Goal: Register for event/course

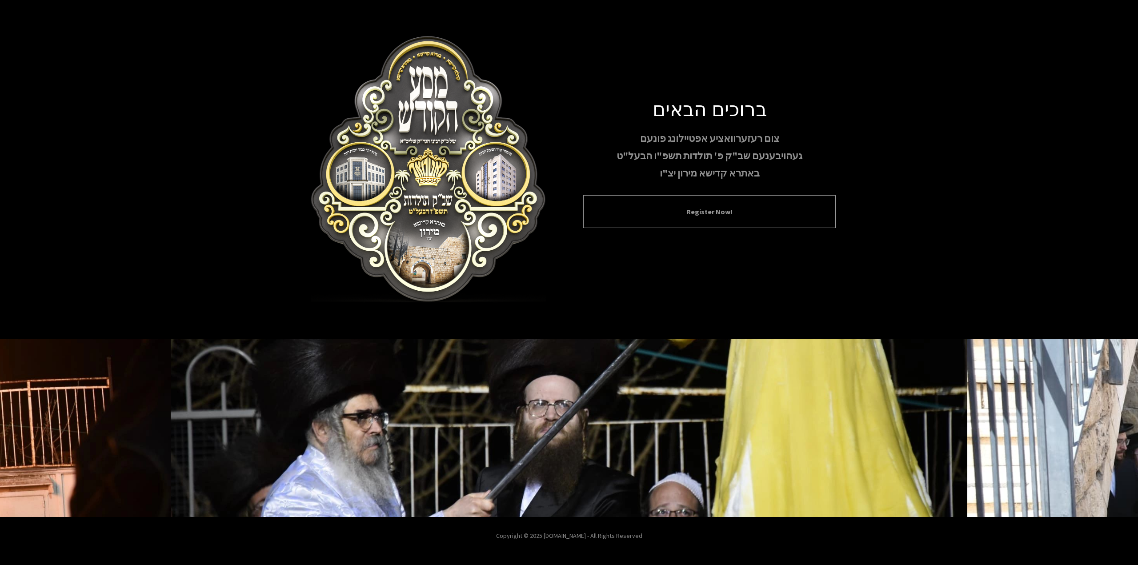
click at [772, 219] on div "Register Now!" at bounding box center [709, 211] width 253 height 33
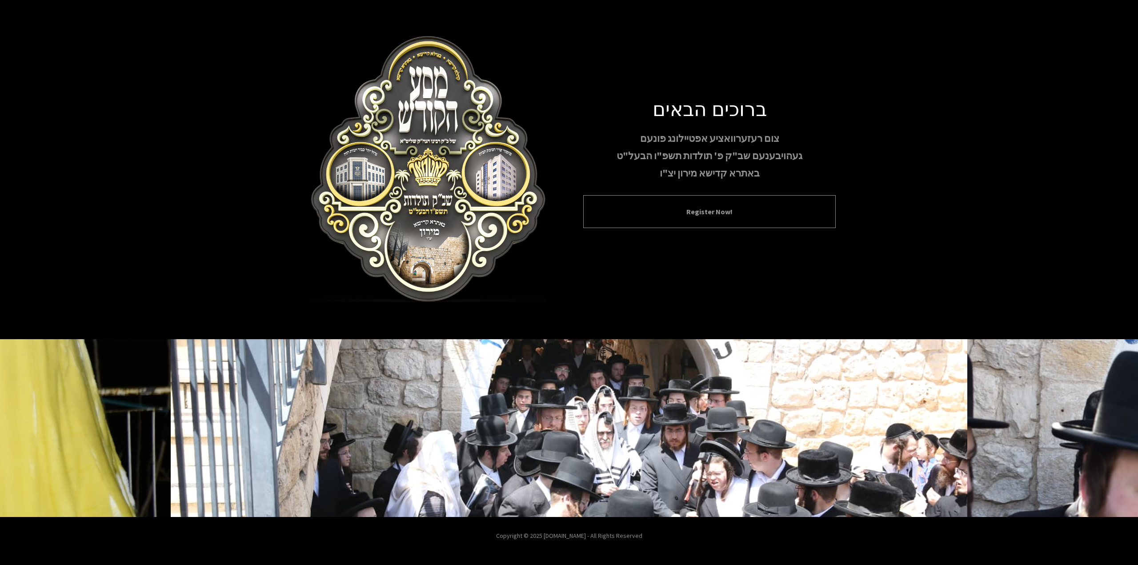
click at [721, 197] on div "Register Now!" at bounding box center [709, 211] width 253 height 33
click at [725, 203] on div "Register Now!" at bounding box center [709, 211] width 253 height 33
click at [730, 208] on button "Register Now!" at bounding box center [709, 211] width 230 height 11
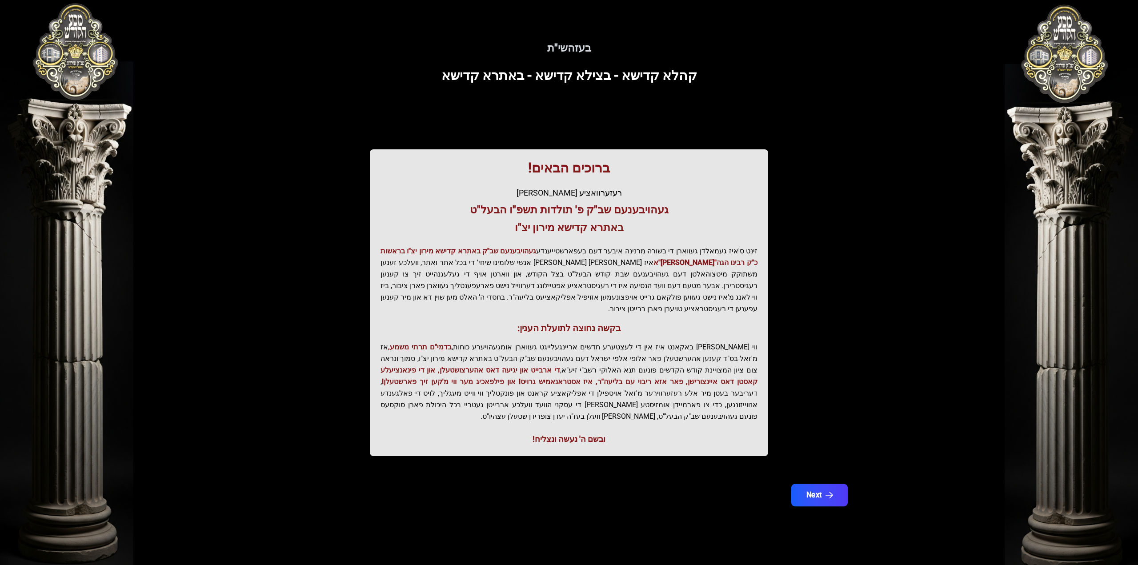
click at [822, 484] on button "Next" at bounding box center [819, 495] width 56 height 22
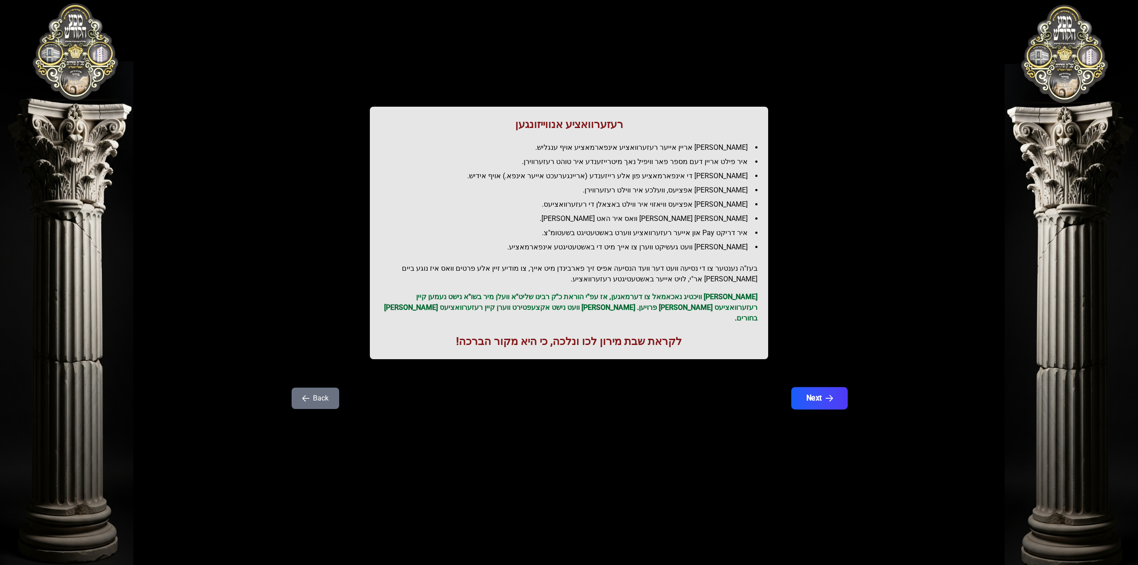
click at [816, 387] on button "Next" at bounding box center [819, 398] width 56 height 22
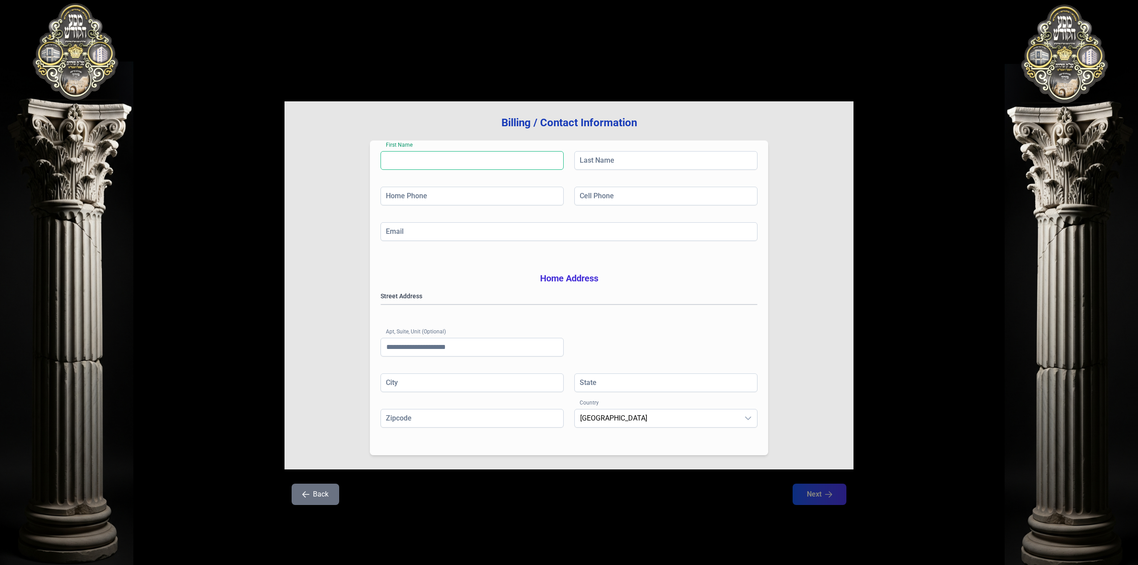
click at [438, 163] on input "First Name" at bounding box center [472, 160] width 183 height 19
click at [381, 305] on gmp-place-autocomplete at bounding box center [381, 305] width 0 height 0
